Goal: Task Accomplishment & Management: Manage account settings

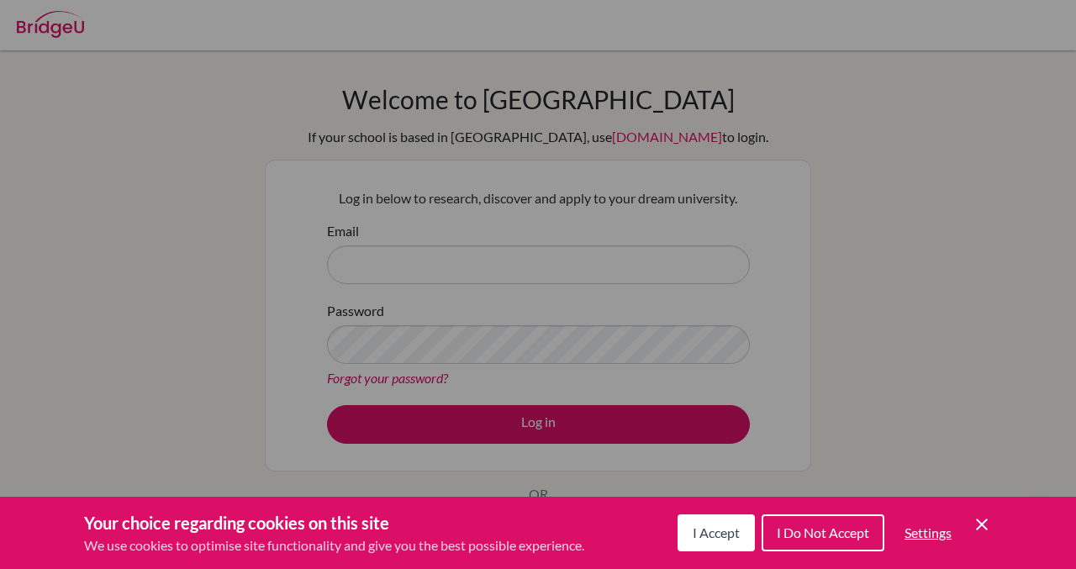
click at [702, 539] on span "I Accept" at bounding box center [715, 532] width 47 height 16
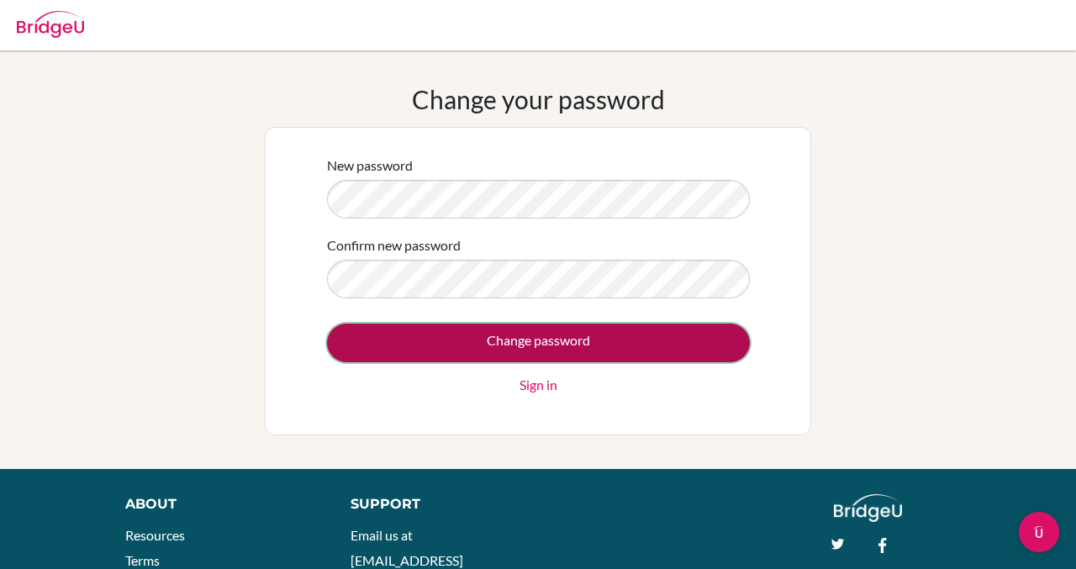
click at [379, 349] on input "Change password" at bounding box center [538, 343] width 423 height 39
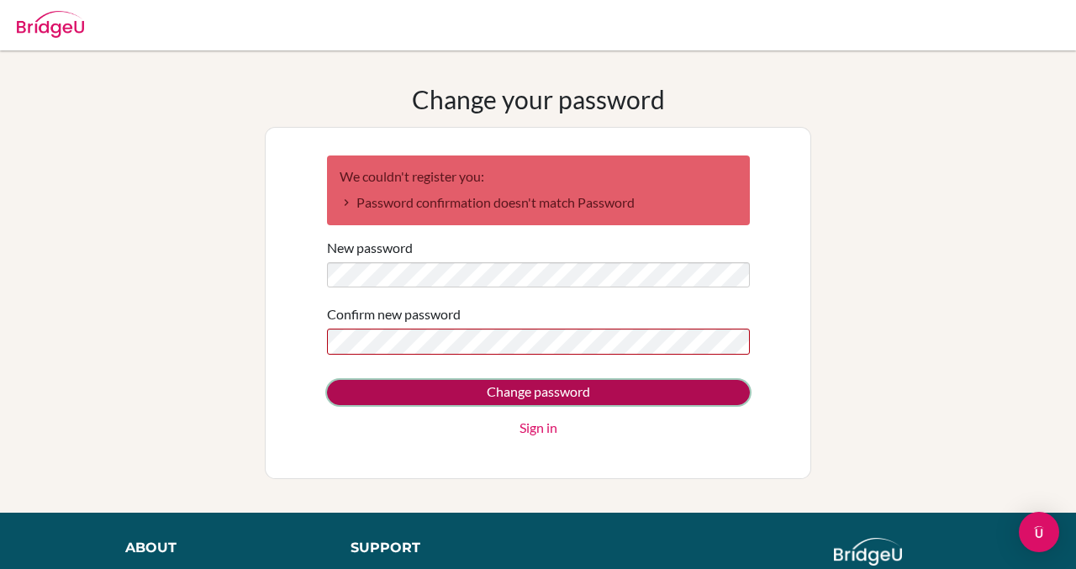
click at [367, 392] on input "Change password" at bounding box center [538, 392] width 423 height 25
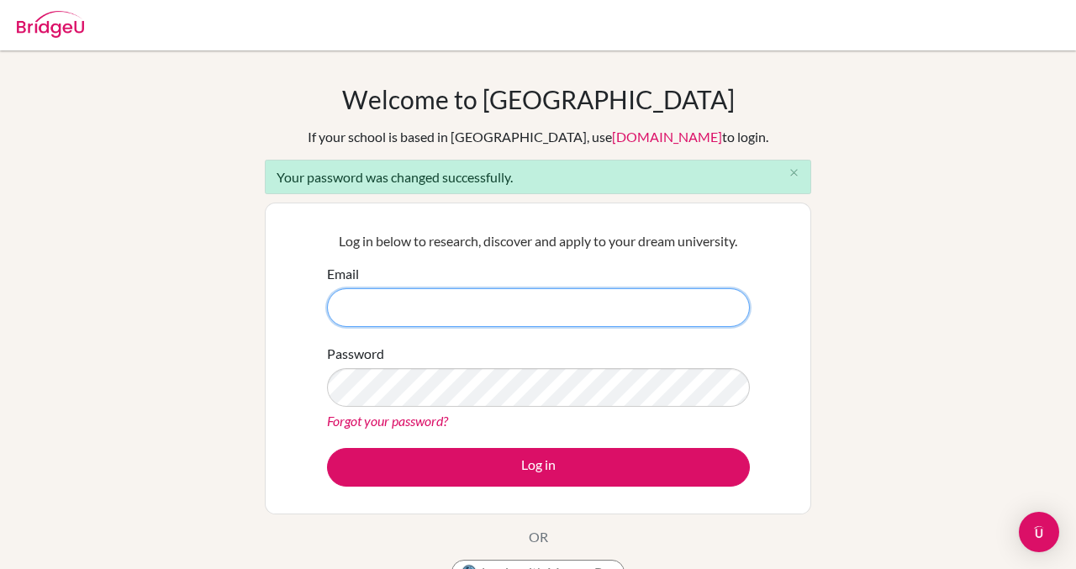
click at [446, 314] on input "Email" at bounding box center [538, 307] width 423 height 39
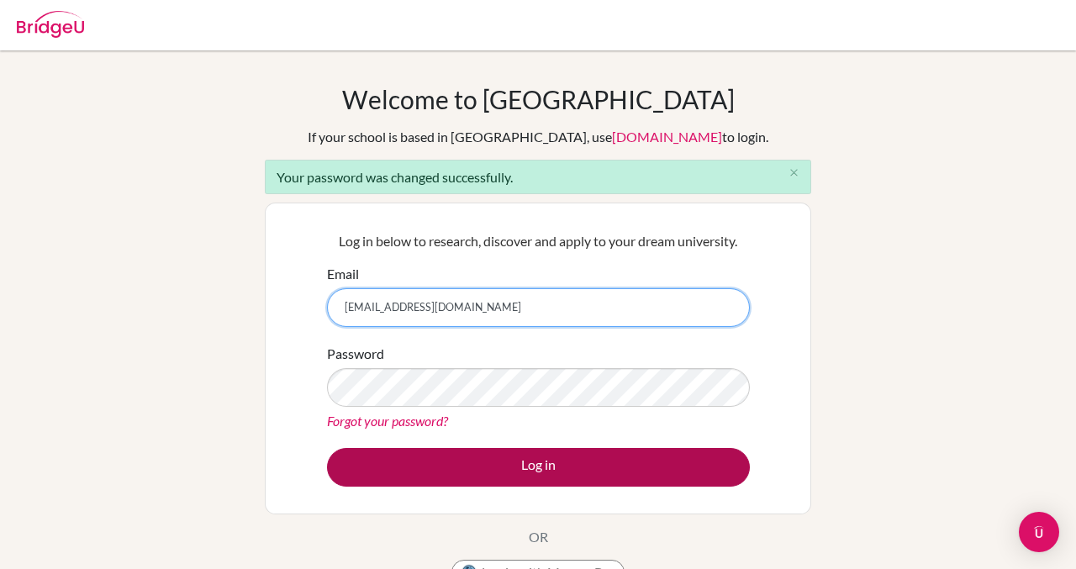
type input "anya.reddy@candorschool.net"
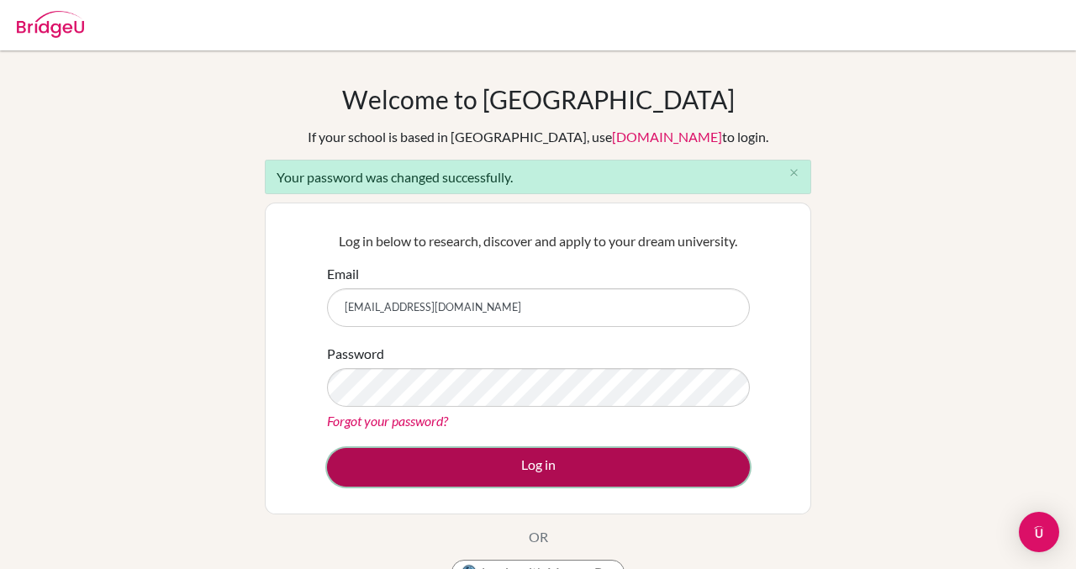
click at [419, 464] on button "Log in" at bounding box center [538, 467] width 423 height 39
